Goal: Register for event/course

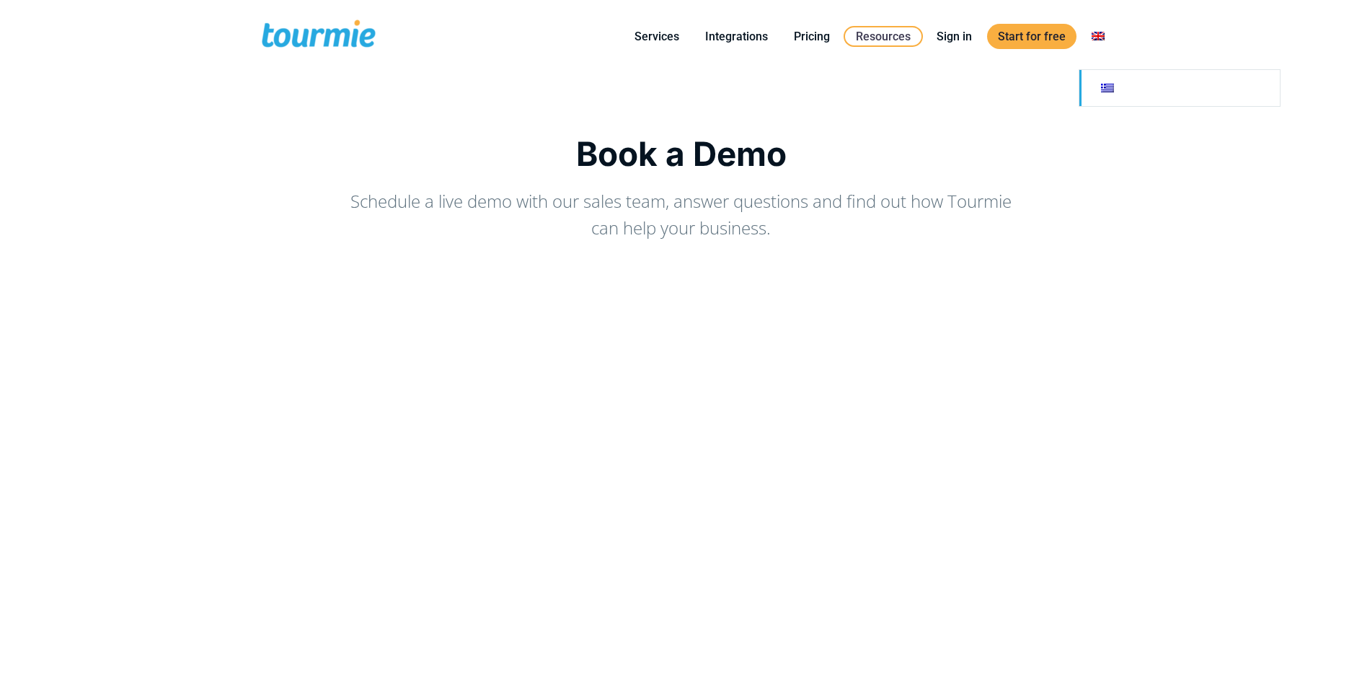
click at [1105, 96] on link at bounding box center [1179, 88] width 200 height 36
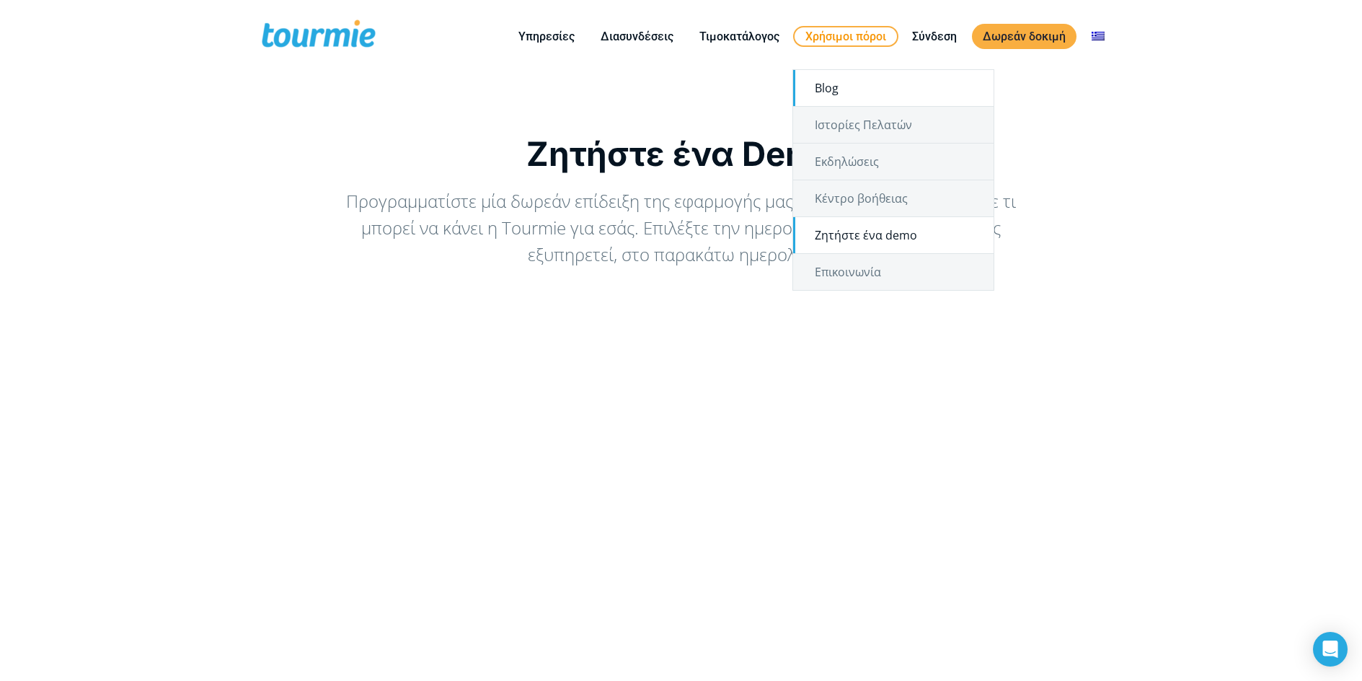
click at [830, 95] on link "Blog" at bounding box center [893, 88] width 200 height 36
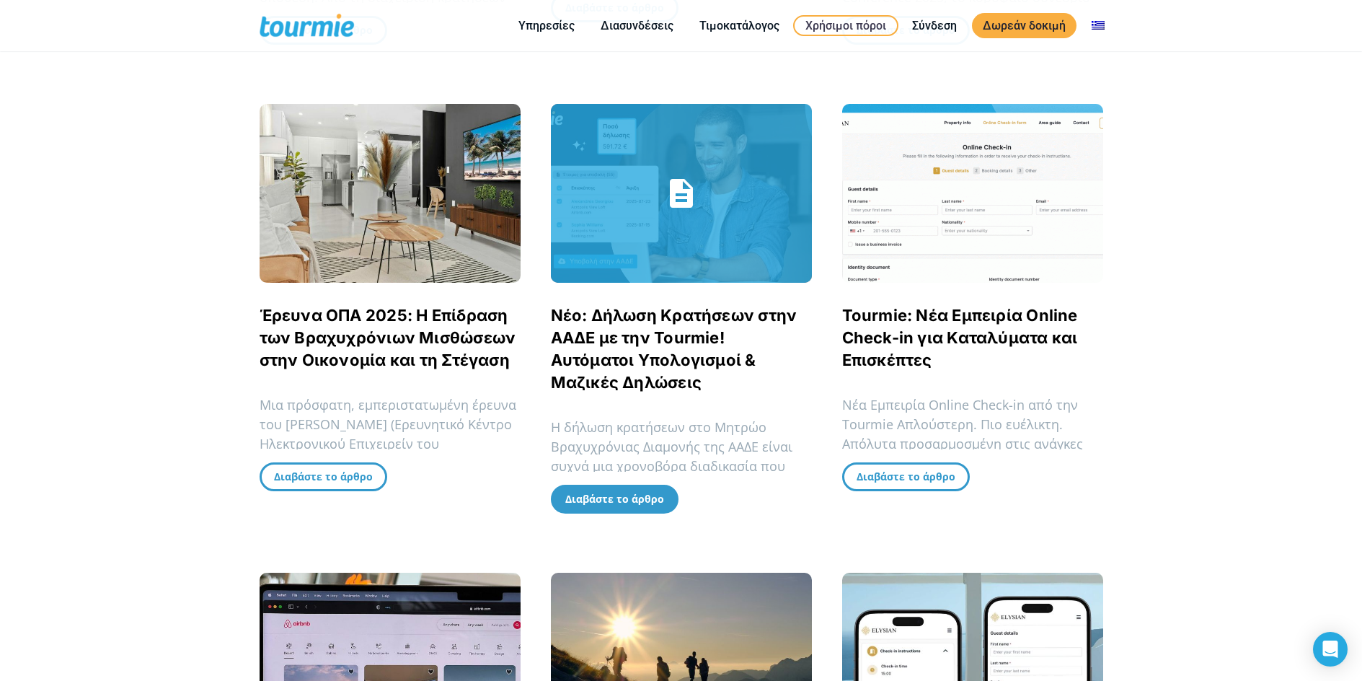
scroll to position [767, 0]
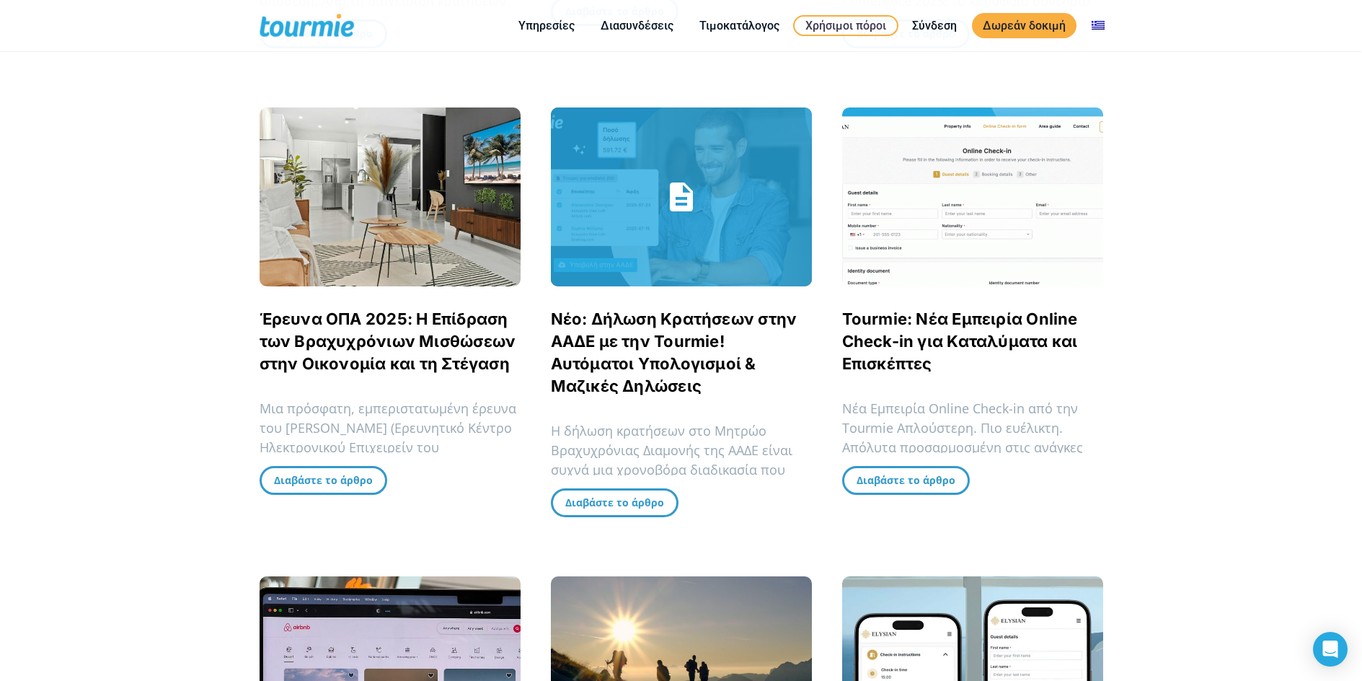
click at [659, 366] on link "Νέο: Δήλωση Κρατήσεων στην ΑΑΔΕ με την Tourmie! Αυτόματοι Υπολογισμοί & Μαζικές…" at bounding box center [674, 352] width 247 height 86
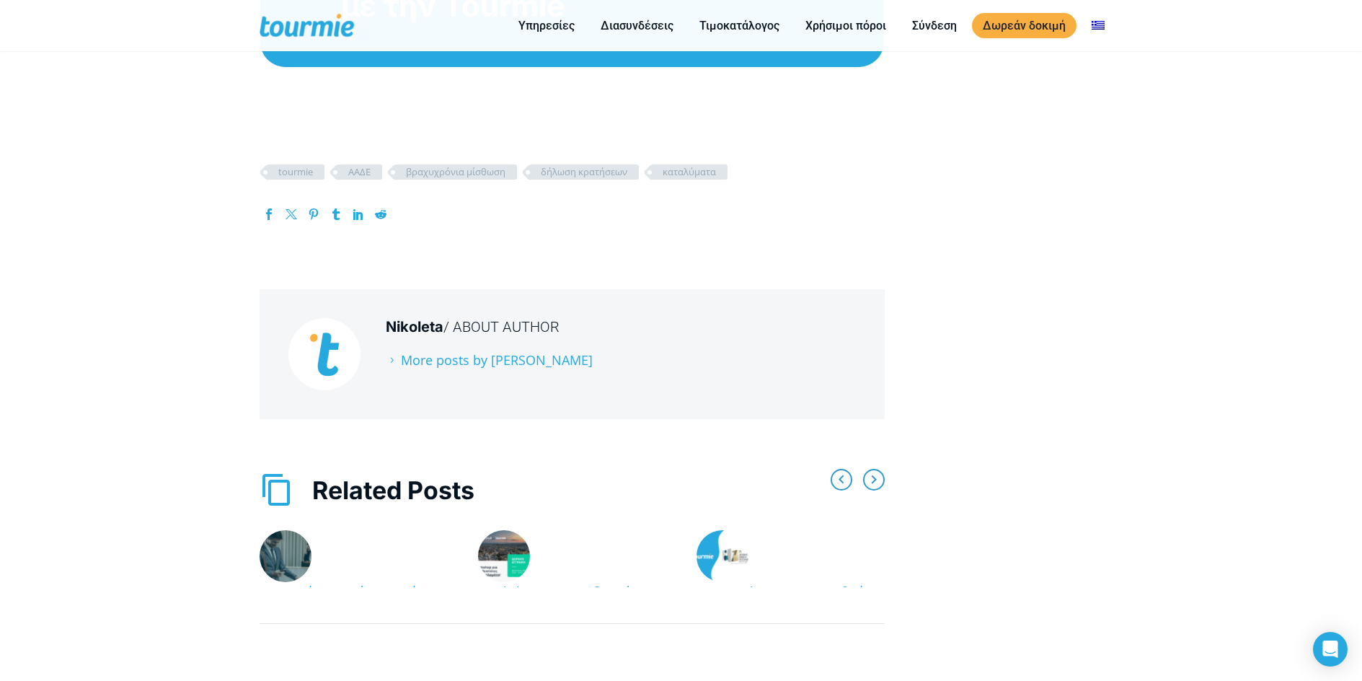
scroll to position [3184, 0]
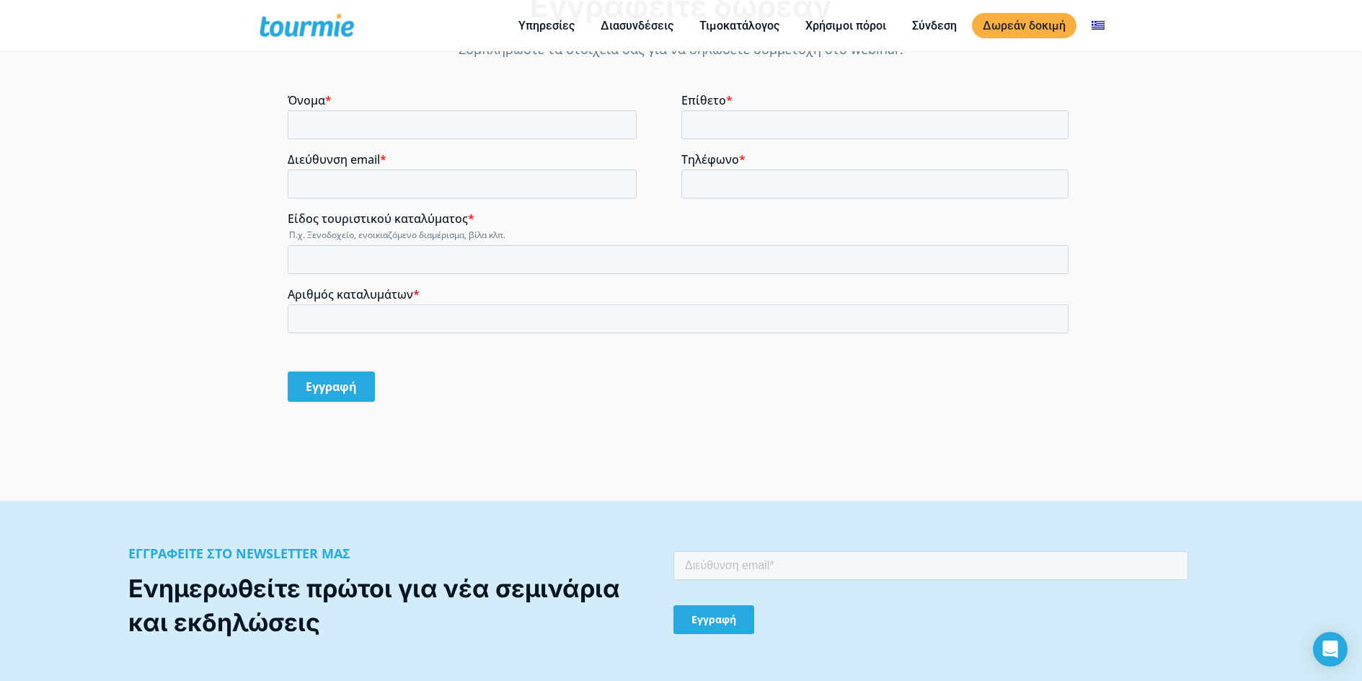
scroll to position [1306, 0]
